Goal: Find specific page/section: Find specific page/section

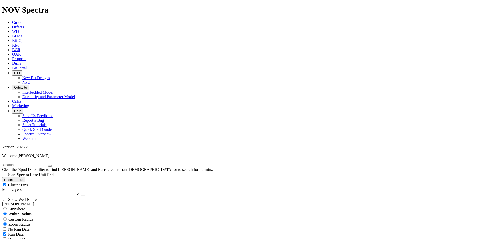
scroll to position [51, 0]
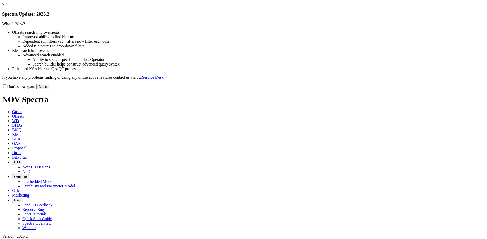
click at [358, 41] on div "× Spectra Update: 2025.2 What's New? Offsets search improvements Improved abili…" at bounding box center [243, 45] width 482 height 87
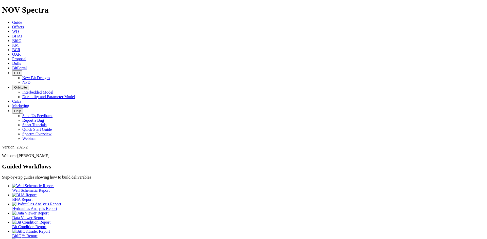
click at [12, 61] on icon at bounding box center [12, 63] width 0 height 4
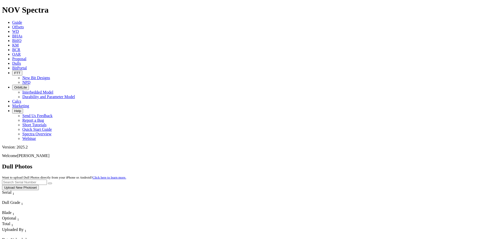
click at [47, 180] on input "text" at bounding box center [24, 182] width 45 height 5
click at [52, 183] on button "submit" at bounding box center [50, 184] width 4 height 2
click at [47, 180] on input "a317306" at bounding box center [24, 182] width 45 height 5
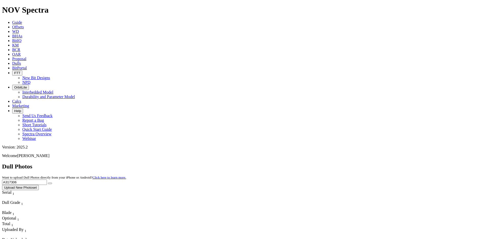
type input "A317306"
click at [52, 183] on button "submit" at bounding box center [50, 184] width 4 height 2
click at [50, 184] on icon "submit" at bounding box center [50, 184] width 0 height 0
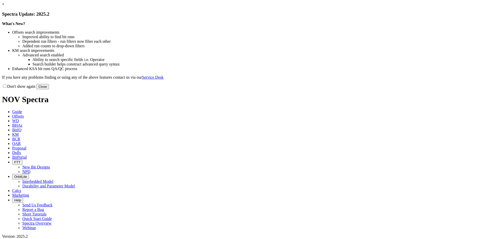
click at [346, 17] on h3 "Spectra Update: 2025.2" at bounding box center [243, 14] width 482 height 6
click at [4, 6] on link "×" at bounding box center [3, 4] width 2 height 4
